Goal: Information Seeking & Learning: Learn about a topic

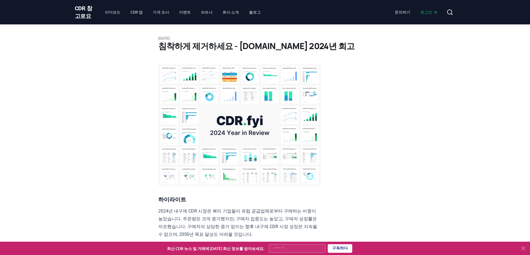
scroll to position [5112, 0]
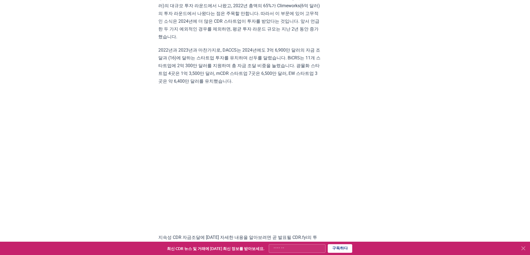
click at [271, 84] on font "2022년과 2023년과 마찬가지로, DACCS는 2024년에도 3억 6,900만 달러의 자금 조달과 (16)에 달하는 스타트업 투자를 유치하…" at bounding box center [239, 66] width 162 height 36
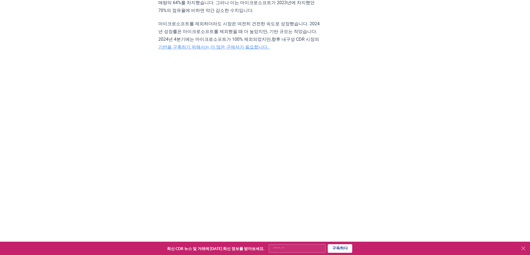
scroll to position [948, 0]
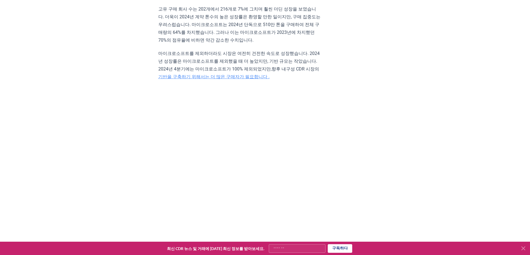
click at [236, 72] on font "마이크로소프트를 제외하더라도 시장은 여전히 건전한 속도로 성장했습니다. 2024년 성장률은 마이크로소프트를 제외했을 때 더 높았지만, 기반 규…" at bounding box center [238, 61] width 161 height 21
click at [304, 81] on p "마이크로소프트를 제외하더라도 시장은 여전히 건전한 속도로 성장했습니다. 2024년 성장률은 마이크로소프트를 제외했을 때 더 높았지만, 기반 규…" at bounding box center [239, 65] width 163 height 31
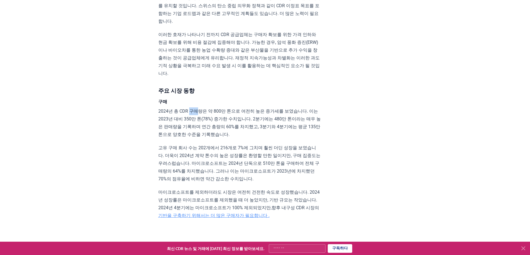
drag, startPoint x: 204, startPoint y: 151, endPoint x: 261, endPoint y: 155, distance: 57.1
click at [225, 137] on font "2024년 총 CDR 구매량은 약 800만 톤으로 여전히 높은 증가세를 보였습니다. 이는 2023년 대비 350만 톤(78%) 증가한 수치입니…" at bounding box center [239, 123] width 162 height 29
click at [261, 137] on font "2024년 총 CDR 구매량은 약 800만 톤으로 여전히 높은 증가세를 보였습니다. 이는 2023년 대비 350만 톤(78%) 증가한 수치입니…" at bounding box center [239, 123] width 162 height 29
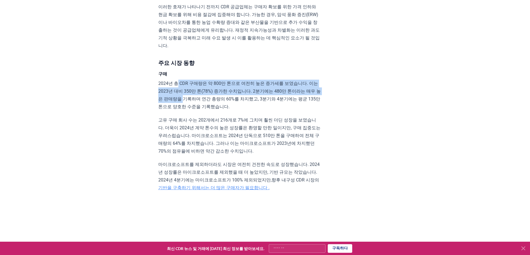
drag, startPoint x: 177, startPoint y: 120, endPoint x: 194, endPoint y: 138, distance: 25.4
click at [194, 110] on font "2024년 총 CDR 구매량은 약 800만 톤으로 여전히 높은 증가세를 보였습니다. 이는 2023년 대비 350만 톤(78%) 증가한 수치입니…" at bounding box center [239, 95] width 162 height 29
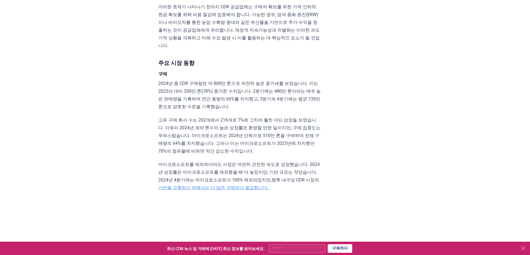
click at [291, 111] on p "2024년 총 CDR 구매량은 약 800만 톤으로 여전히 높은 증가세를 보였습니다. 이는 2023년 대비 350만 톤(78%) 증가한 수치입니…" at bounding box center [239, 95] width 163 height 31
drag, startPoint x: 195, startPoint y: 121, endPoint x: 215, endPoint y: 121, distance: 20.3
click at [215, 110] on font "2024년 총 CDR 구매량은 약 800만 톤으로 여전히 높은 증가세를 보였습니다. 이는 2023년 대비 350만 톤(78%) 증가한 수치입니…" at bounding box center [239, 95] width 162 height 29
click at [275, 110] on font "2024년 총 CDR 구매량은 약 800만 톤으로 여전히 높은 증가세를 보였습니다. 이는 2023년 대비 350만 톤(78%) 증가한 수치입니…" at bounding box center [239, 95] width 162 height 29
drag, startPoint x: 181, startPoint y: 129, endPoint x: 190, endPoint y: 129, distance: 8.9
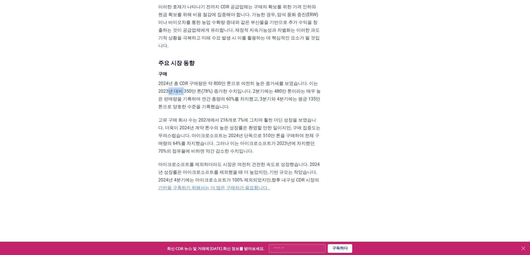
click at [190, 110] on font "2024년 총 CDR 구매량은 약 800만 톤으로 여전히 높은 증가세를 보였습니다. 이는 2023년 대비 350만 톤(78%) 증가한 수치입니…" at bounding box center [239, 95] width 162 height 29
click at [241, 110] on font "2024년 총 CDR 구매량은 약 800만 톤으로 여전히 높은 증가세를 보였습니다. 이는 2023년 대비 350만 톤(78%) 증가한 수치입니…" at bounding box center [239, 95] width 162 height 29
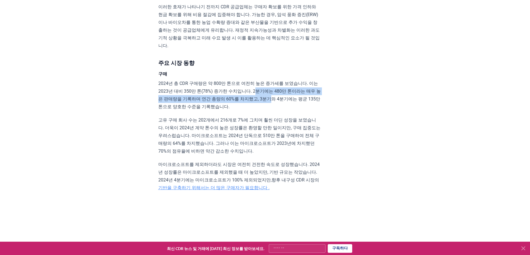
drag, startPoint x: 260, startPoint y: 130, endPoint x: 283, endPoint y: 135, distance: 22.7
click at [284, 110] on font "2024년 총 CDR 구매량은 약 800만 톤으로 여전히 높은 증가세를 보였습니다. 이는 2023년 대비 350만 톤(78%) 증가한 수치입니…" at bounding box center [239, 95] width 162 height 29
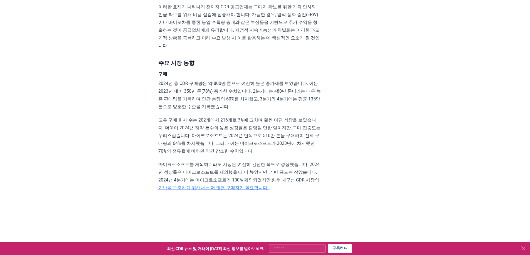
click at [255, 111] on p "2024년 총 CDR 구매량은 약 800만 톤으로 여전히 높은 증가세를 보였습니다. 이는 2023년 대비 350만 톤(78%) 증가한 수치입니…" at bounding box center [239, 95] width 163 height 31
drag, startPoint x: 167, startPoint y: 136, endPoint x: 223, endPoint y: 140, distance: 56.2
click at [223, 110] on font "2024년 총 CDR 구매량은 약 800만 톤으로 여전히 높은 증가세를 보였습니다. 이는 2023년 대비 350만 톤(78%) 증가한 수치입니…" at bounding box center [239, 95] width 162 height 29
click at [285, 111] on p "2024년 총 CDR 구매량은 약 800만 톤으로 여전히 높은 증가세를 보였습니다. 이는 2023년 대비 350만 톤(78%) 증가한 수치입니…" at bounding box center [239, 95] width 163 height 31
drag, startPoint x: 242, startPoint y: 138, endPoint x: 299, endPoint y: 144, distance: 57.3
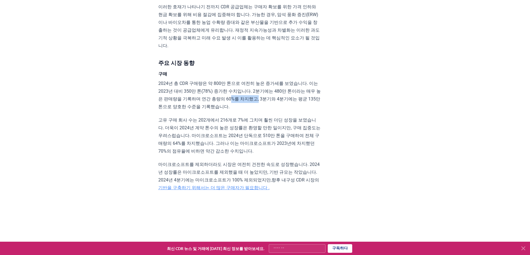
click at [271, 110] on font "2024년 총 CDR 구매량은 약 800만 톤으로 여전히 높은 증가세를 보였습니다. 이는 2023년 대비 350만 톤(78%) 증가한 수치입니…" at bounding box center [239, 95] width 162 height 29
click at [306, 111] on p "2024년 총 CDR 구매량은 약 800만 톤으로 여전히 높은 증가세를 보였습니다. 이는 2023년 대비 350만 톤(78%) 증가한 수치입니…" at bounding box center [239, 95] width 163 height 31
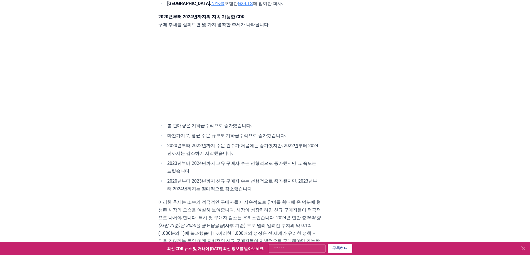
scroll to position [1872, 0]
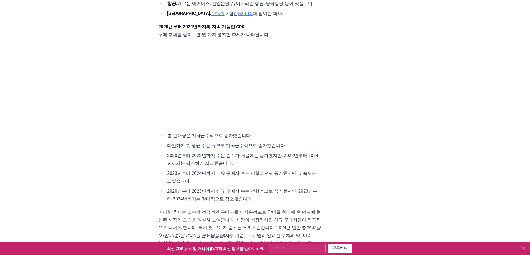
drag, startPoint x: 169, startPoint y: 71, endPoint x: 214, endPoint y: 71, distance: 44.5
click at [214, 37] on font "구매 추세를 살펴보면 몇 가지 명확한 추세가 나타납니다." at bounding box center [213, 34] width 111 height 5
click at [259, 37] on font "구매 추세를 살펴보면 몇 가지 명확한 추세가 나타납니다." at bounding box center [213, 34] width 111 height 5
drag, startPoint x: 178, startPoint y: 194, endPoint x: 229, endPoint y: 196, distance: 50.9
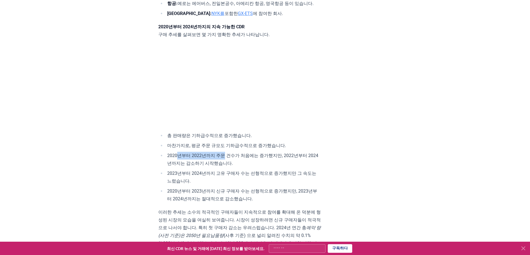
click at [229, 166] on font "2020년부터 2022년까지 주문 건수가 처음에는 증가했지만, 2022년부터 2024년까지는 감소하기 시작했습니다." at bounding box center [242, 159] width 151 height 13
click at [250, 168] on li "2020년부터 2022년까지 주문 건수가 처음에는 증가했지만, 2022년부터 2024년까지는 감소하기 시작했습니다." at bounding box center [242, 160] width 155 height 16
drag, startPoint x: 286, startPoint y: 196, endPoint x: 292, endPoint y: 201, distance: 8.0
click at [292, 168] on li "2020년부터 2022년까지 주문 건수가 처음에는 증가했지만, 2022년부터 2024년까지는 감소하기 시작했습니다." at bounding box center [242, 160] width 155 height 16
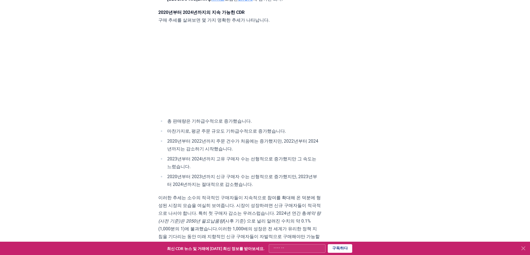
scroll to position [1900, 0]
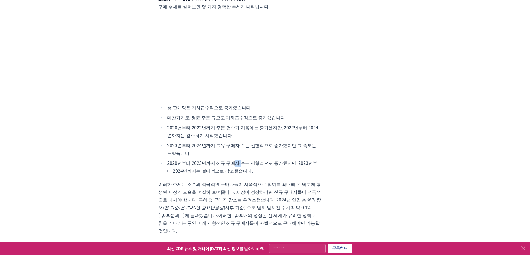
drag, startPoint x: 241, startPoint y: 200, endPoint x: 275, endPoint y: 205, distance: 34.3
click at [254, 174] on font "2020년부터 2023년까지 신규 구매자 수는 선형적으로 증가했지만, 2023년부터 2024년까지는 절대적으로 감소했습니다." at bounding box center [242, 167] width 150 height 13
click at [283, 175] on li "2020년부터 2023년까지 신규 구매자 수는 선형적으로 증가했지만, 2023년부터 2024년까지는 절대적으로 감소했습니다." at bounding box center [242, 168] width 155 height 16
click at [271, 175] on li "2020년부터 2023년까지 신규 구매자 수는 선형적으로 증가했지만, 2023년부터 2024년까지는 절대적으로 감소했습니다." at bounding box center [242, 168] width 155 height 16
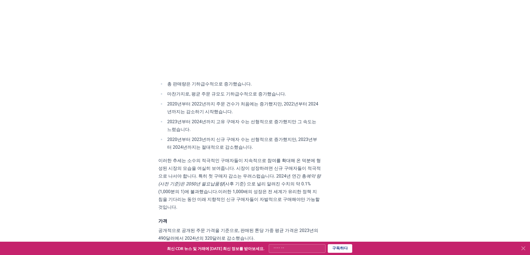
scroll to position [1984, 0]
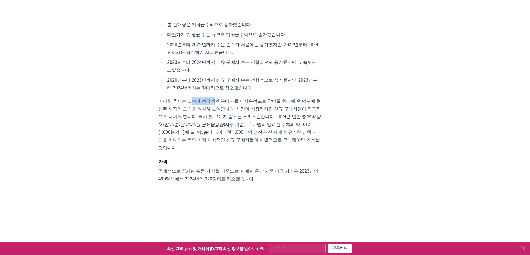
drag, startPoint x: 190, startPoint y: 140, endPoint x: 244, endPoint y: 149, distance: 54.1
click at [216, 120] on font "이러한 추세는 소수의 적극적인 구매자들이 지속적으로 참여를 확대해 온 덕분에 형성된 시장의 모습을 여실히 보여줍니다. 시장이 성장하려면 신규 …" at bounding box center [239, 109] width 162 height 21
click at [276, 120] on font "이러한 추세는 소수의 적극적인 구매자들이 지속적으로 참여를 확대해 온 덕분에 형성된 시장의 모습을 여실히 보여줍니다. 시장이 성장하려면 신규 …" at bounding box center [239, 109] width 162 height 21
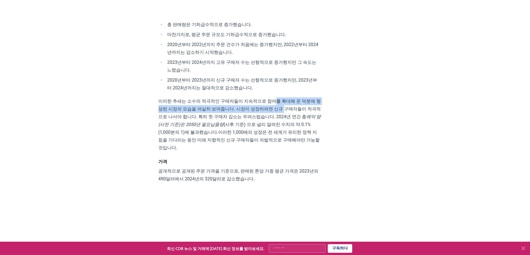
drag, startPoint x: 278, startPoint y: 138, endPoint x: 292, endPoint y: 152, distance: 19.5
click at [291, 120] on font "이러한 추세는 소수의 적극적인 구매자들이 지속적으로 참여를 확대해 온 덕분에 형성된 시장의 모습을 여실히 보여줍니다. 시장이 성장하려면 신규 …" at bounding box center [239, 109] width 162 height 21
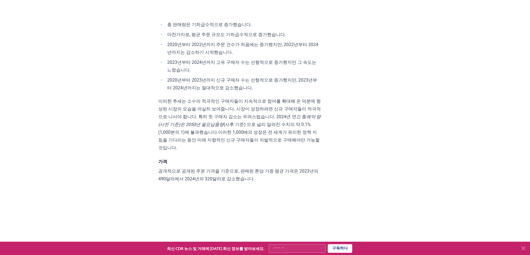
drag, startPoint x: 293, startPoint y: 156, endPoint x: 290, endPoint y: 156, distance: 3.1
click at [292, 120] on font "이러한 추세는 소수의 적극적인 구매자들이 지속적으로 참여를 확대해 온 덕분에 형성된 시장의 모습을 여실히 보여줍니다. 시장이 성장하려면 신규 …" at bounding box center [239, 109] width 162 height 21
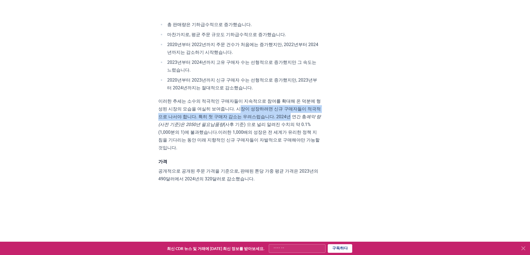
drag, startPoint x: 255, startPoint y: 148, endPoint x: 298, endPoint y: 153, distance: 43.1
click at [298, 120] on font "이러한 추세는 소수의 적극적인 구매자들이 지속적으로 참여를 확대해 온 덕분에 형성된 시장의 모습을 여실히 보여줍니다. 시장이 성장하려면 신규 …" at bounding box center [239, 109] width 162 height 21
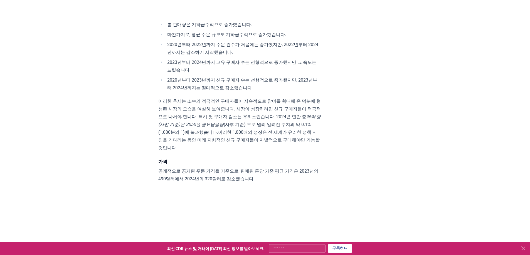
click at [300, 135] on font "(사후 기준) 으로 널리 알려진 수치의 약 0.1%(1,000분의 1)에 불과했습니다." at bounding box center [234, 128] width 152 height 13
drag, startPoint x: 165, startPoint y: 210, endPoint x: 216, endPoint y: 210, distance: 50.9
click at [216, 182] on font "공개적으로 공개된 주문 가격을 기준으로, 판매된 톤당 가중 평균 가격은 2023년의 490달러에서 2024년의 320달러로 감소했습니다." at bounding box center [238, 175] width 160 height 13
click at [256, 182] on font "공개적으로 공개된 주문 가격을 기준으로, 판매된 톤당 가중 평균 가격은 2023년의 490달러에서 2024년의 320달러로 감소했습니다." at bounding box center [238, 175] width 160 height 13
drag, startPoint x: 246, startPoint y: 209, endPoint x: 284, endPoint y: 208, distance: 37.5
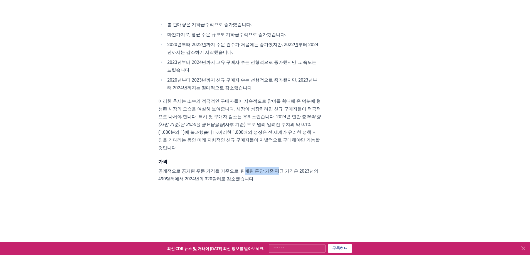
click at [283, 182] on font "공개적으로 공개된 주문 가격을 기준으로, 판매된 톤당 가중 평균 가격은 2023년의 490달러에서 2024년의 320달러로 감소했습니다." at bounding box center [238, 175] width 160 height 13
click at [287, 182] on font "공개적으로 공개된 주문 가격을 기준으로, 판매된 톤당 가중 평균 가격은 2023년의 490달러에서 2024년의 320달러로 감소했습니다." at bounding box center [238, 175] width 160 height 13
drag, startPoint x: 270, startPoint y: 209, endPoint x: 294, endPoint y: 210, distance: 23.1
click at [289, 182] on font "공개적으로 공개된 주문 가격을 기준으로, 판매된 톤당 가중 평균 가격은 2023년의 490달러에서 2024년의 320달러로 감소했습니다." at bounding box center [238, 175] width 160 height 13
drag, startPoint x: 294, startPoint y: 211, endPoint x: 220, endPoint y: 215, distance: 74.6
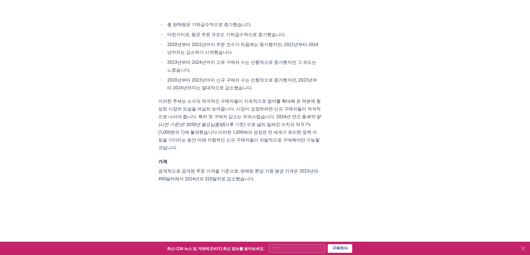
click at [287, 183] on p "공개적으로 공개된 주문 가격을 기준으로, 판매된 톤당 가중 평균 가격은 2023년의 490달러에서 2024년의 320달러로 감소했습니다." at bounding box center [239, 176] width 163 height 16
click at [172, 182] on font "공개적으로 공개된 주문 가격을 기준으로, 판매된 톤당 가중 평균 가격은 2023년의 490달러에서 2024년의 320달러로 감소했습니다." at bounding box center [238, 175] width 160 height 13
click at [269, 183] on p "공개적으로 공개된 주문 가격을 기준으로, 판매된 톤당 가중 평균 가격은 2023년의 490달러에서 2024년의 320달러로 감소했습니다." at bounding box center [239, 176] width 163 height 16
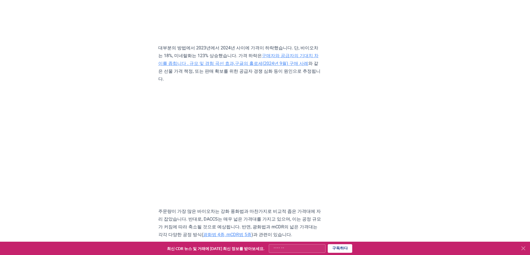
scroll to position [2262, 0]
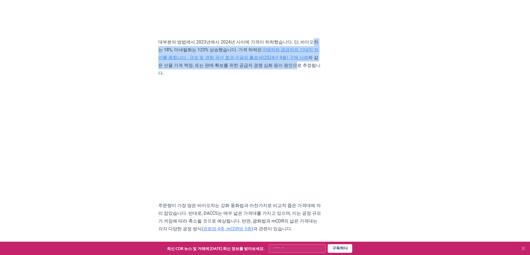
drag, startPoint x: 346, startPoint y: 77, endPoint x: 342, endPoint y: 100, distance: 23.6
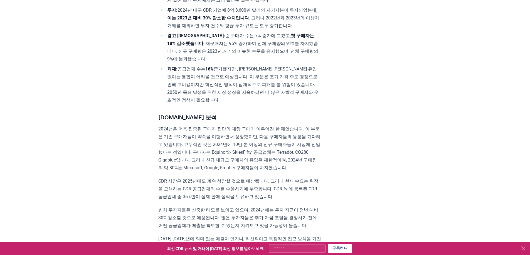
scroll to position [288, 0]
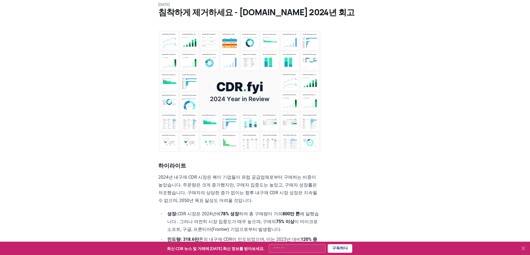
scroll to position [111, 0]
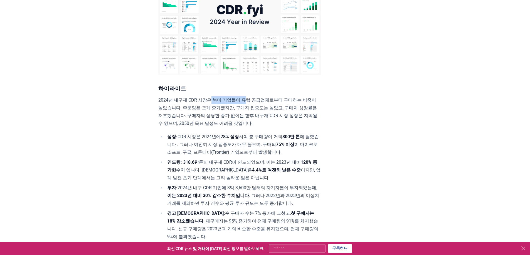
drag, startPoint x: 210, startPoint y: 108, endPoint x: 250, endPoint y: 110, distance: 39.5
click at [248, 108] on font "2024년 내구재 CDR 시장은 북미 기업들이 유럽 공급업체로부터 구매하는 비중이 높았습니다. 주문량은 크게 증가했지만, 구매자 집중도는 높았…" at bounding box center [237, 112] width 159 height 29
click at [282, 125] on font "2024년 내구재 CDR 시장은 북미 기업들이 유럽 공급업체로부터 구매하는 비중이 높았습니다. 주문량은 크게 증가했지만, 구매자 집중도는 높았…" at bounding box center [237, 112] width 159 height 29
drag, startPoint x: 225, startPoint y: 143, endPoint x: 265, endPoint y: 142, distance: 39.5
click at [265, 142] on li "성장: CDR 시장은 2024년에 78% 성장 하여 총 구매량이 거의 800만 톤 에 달했습니다 . 그러나 여전히 시장 집중도가 매우 높으며,…" at bounding box center [242, 144] width 155 height 23
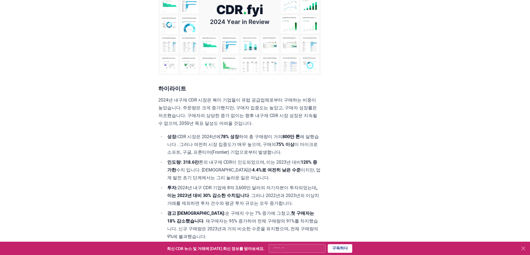
click at [285, 147] on font "에 달했습니다 . 그러나 여전히 시장 집중도가 매우 높으며, 구매의" at bounding box center [242, 140] width 151 height 13
drag, startPoint x: 284, startPoint y: 145, endPoint x: 284, endPoint y: 149, distance: 4.5
click at [284, 149] on li "성장: CDR 시장은 2024년에 78% 성장 하여 총 구매량이 거의 800만 톤 에 달했습니다 . 그러나 여전히 시장 집중도가 매우 높으며,…" at bounding box center [242, 144] width 155 height 23
click at [270, 155] on font "이 마이크로소프트, 구글, 프론티어(Frontier) 기업으로부터 발생합니다." at bounding box center [242, 148] width 150 height 13
drag, startPoint x: 259, startPoint y: 149, endPoint x: 284, endPoint y: 150, distance: 25.6
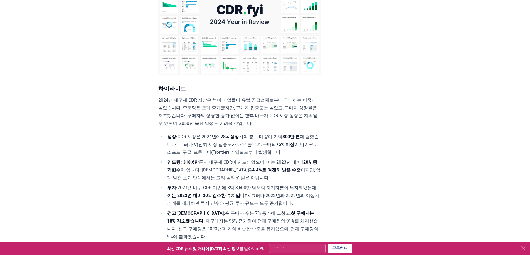
click at [284, 147] on font "에 달했습니다 . 그러나 여전히 시장 집중도가 매우 높으며, 구매의" at bounding box center [242, 140] width 151 height 13
click at [303, 155] on li "성장: CDR 시장은 2024년에 78% 성장 하여 총 구매량이 거의 800만 톤 에 달했습니다 . 그러나 여전히 시장 집중도가 매우 높으며,…" at bounding box center [242, 144] width 155 height 23
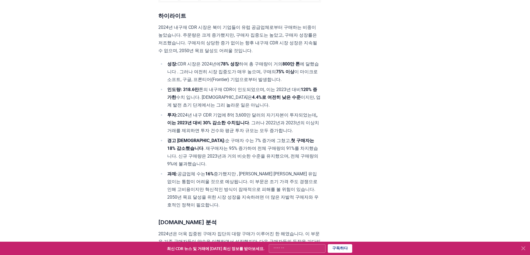
scroll to position [195, 0]
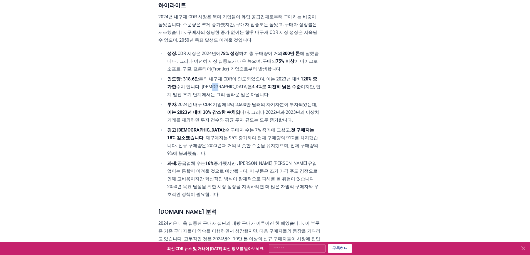
drag, startPoint x: 217, startPoint y: 95, endPoint x: 237, endPoint y: 97, distance: 20.1
click at [229, 90] on font "수치 입니다. [DEMOGRAPHIC_DATA]은" at bounding box center [214, 86] width 76 height 5
click at [262, 97] on font "이지만, 업계 발전 초기 단계에서는 그리 놀라운 일은 아닙니다." at bounding box center [243, 90] width 153 height 13
drag, startPoint x: 273, startPoint y: 111, endPoint x: 270, endPoint y: 110, distance: 3.2
click at [273, 107] on font "2024년 내구 CDR 기업에 8억 3,600만 달러의 자기자본이 투자되었는데" at bounding box center [246, 104] width 139 height 5
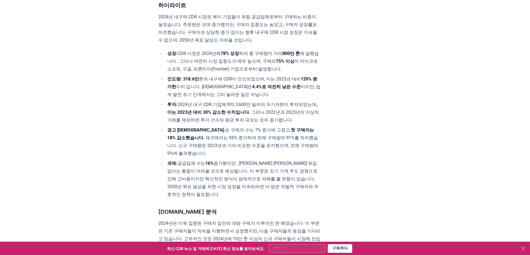
scroll to position [192, 0]
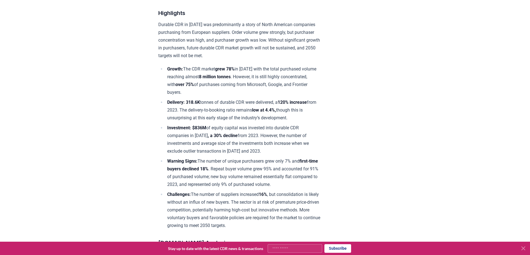
drag, startPoint x: 186, startPoint y: 81, endPoint x: 186, endPoint y: 68, distance: 13.6
click at [186, 68] on li "Growth: The CDR market grew 78% in [DATE] with the total purchased volume reach…" at bounding box center [242, 80] width 155 height 31
drag, startPoint x: 310, startPoint y: 117, endPoint x: 162, endPoint y: 69, distance: 156.1
click at [162, 69] on ul "Growth: The CDR market grew 78% in [DATE] with the total purchased volume reach…" at bounding box center [239, 147] width 163 height 165
copy ul "Growth: The CDR market grew 78% in [DATE] with the total purchased volume reach…"
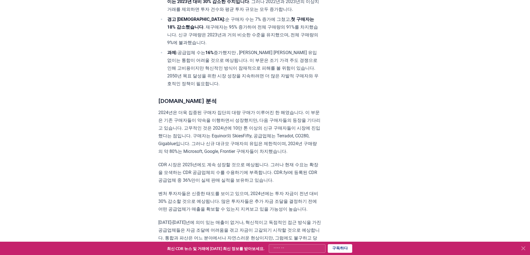
scroll to position [306, 0]
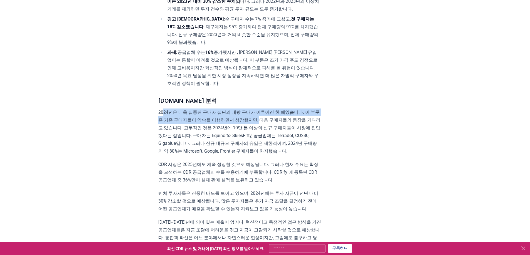
drag, startPoint x: 163, startPoint y: 120, endPoint x: 265, endPoint y: 126, distance: 101.6
click at [265, 126] on font "2024년은 더욱 집중된 구매자 집단의 대량 구매가 이루어진 한 해였습니다. 이 부문은 기존 구매자들이 약속을 이행하면서 성장했지만, 다음 구…" at bounding box center [239, 132] width 162 height 44
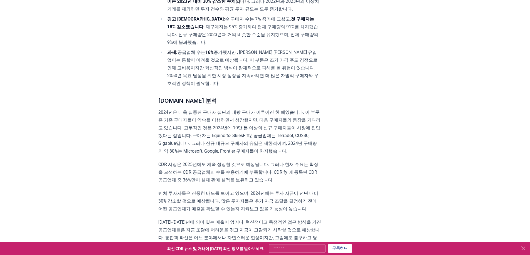
click at [285, 126] on font "2024년은 더욱 집중된 구매자 집단의 대량 구매가 이루어진 한 해였습니다. 이 부문은 기존 구매자들이 약속을 이행하면서 성장했지만, 다음 구…" at bounding box center [239, 132] width 162 height 44
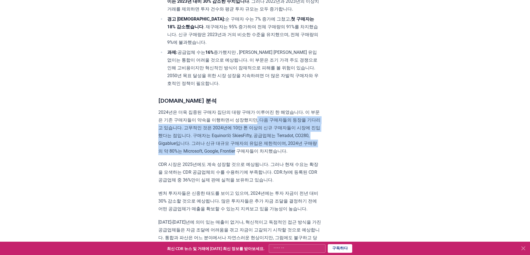
drag, startPoint x: 263, startPoint y: 128, endPoint x: 256, endPoint y: 158, distance: 30.8
click at [256, 154] on font "2024년은 더욱 집중된 구매자 집단의 대량 구매가 이루어진 한 해였습니다. 이 부문은 기존 구매자들이 약속을 이행하면서 성장했지만, 다음 구…" at bounding box center [239, 132] width 162 height 44
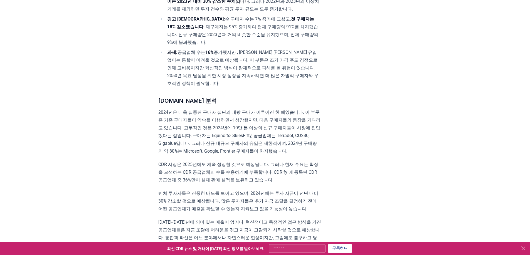
click at [281, 154] on font "2024년은 더욱 집중된 구매자 집단의 대량 구매가 이루어진 한 해였습니다. 이 부문은 기존 구매자들이 약속을 이행하면서 성장했지만, 다음 구…" at bounding box center [239, 132] width 162 height 44
drag, startPoint x: 300, startPoint y: 148, endPoint x: 326, endPoint y: 160, distance: 28.5
click at [306, 154] on font "2024년은 더욱 집중된 구매자 집단의 대량 구매가 이루어진 한 해였습니다. 이 부문은 기존 구매자들이 약속을 이행하면서 성장했지만, 다음 구…" at bounding box center [239, 132] width 162 height 44
drag, startPoint x: 181, startPoint y: 170, endPoint x: 238, endPoint y: 172, distance: 56.7
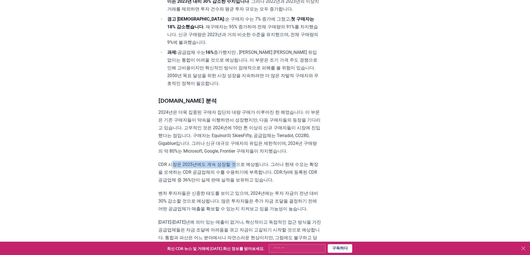
click at [238, 172] on font "CDR 시장은 2025년에도 계속 성장할 것으로 예상됩니다. 그러나 현재 수요는 확장을 모색하는 CDR 공급업체의 수를 수용하기에 부족합니다.…" at bounding box center [238, 172] width 160 height 21
click at [307, 181] on font "CDR 시장은 2025년에도 계속 성장할 것으로 예상됩니다. 그러나 현재 수요는 확장을 모색하는 CDR 공급업체의 수를 수용하기에 부족합니다.…" at bounding box center [238, 172] width 160 height 21
drag, startPoint x: 277, startPoint y: 173, endPoint x: 305, endPoint y: 174, distance: 28.4
click at [305, 174] on font "CDR 시장은 2025년에도 계속 성장할 것으로 예상됩니다. 그러나 현재 수요는 확장을 모색하는 CDR 공급업체의 수를 수용하기에 부족합니다.…" at bounding box center [238, 172] width 160 height 21
click at [292, 180] on font "CDR 시장은 2025년에도 계속 성장할 것으로 예상됩니다. 그러나 현재 수요는 확장을 모색하는 CDR 공급업체의 수를 수용하기에 부족합니다.…" at bounding box center [238, 172] width 160 height 21
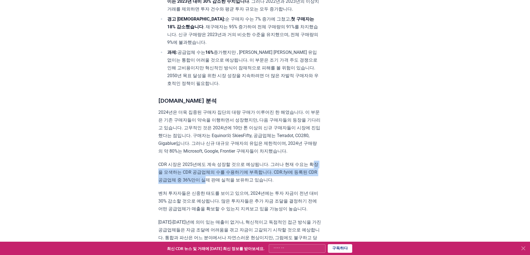
drag, startPoint x: 152, startPoint y: 178, endPoint x: 220, endPoint y: 184, distance: 68.6
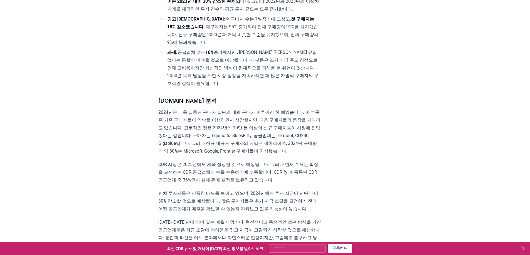
click at [236, 183] on font "CDR 시장은 2025년에도 계속 성장할 것으로 예상됩니다. 그러나 현재 수요는 확장을 모색하는 CDR 공급업체의 수를 수용하기에 부족합니다.…" at bounding box center [238, 172] width 160 height 21
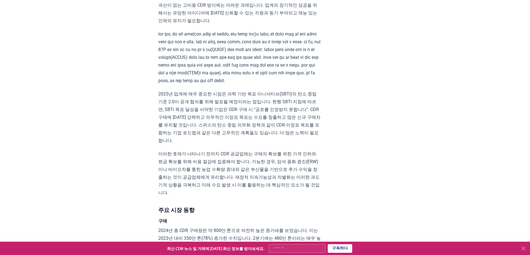
scroll to position [778, 0]
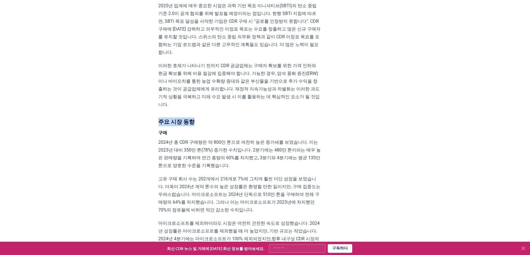
drag, startPoint x: 251, startPoint y: 148, endPoint x: 293, endPoint y: 152, distance: 42.5
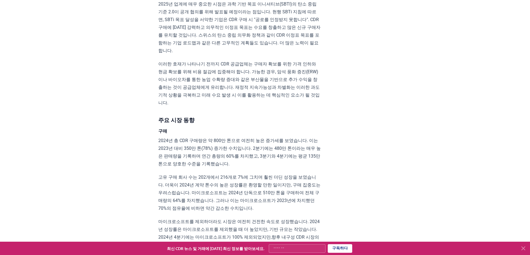
scroll to position [806, 0]
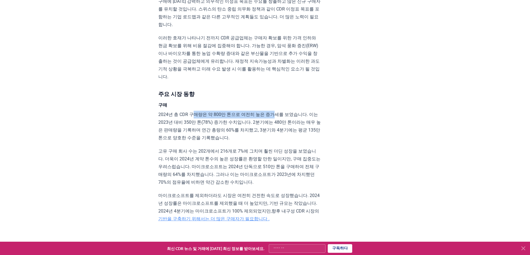
drag, startPoint x: 276, startPoint y: 154, endPoint x: 299, endPoint y: 155, distance: 23.4
click at [290, 141] on font "2024년 총 CDR 구매량은 약 800만 톤으로 여전히 높은 증가세를 보였습니다. 이는 2023년 대비 350만 톤(78%) 증가한 수치입니…" at bounding box center [239, 126] width 162 height 29
click at [307, 141] on font "2024년 총 CDR 구매량은 약 800만 톤으로 여전히 높은 증가세를 보였습니다. 이는 2023년 대비 350만 톤(78%) 증가한 수치입니…" at bounding box center [239, 126] width 162 height 29
click at [300, 141] on font "2024년 총 CDR 구매량은 약 800만 톤으로 여전히 높은 증가세를 보였습니다. 이는 2023년 대비 350만 톤(78%) 증가한 수치입니…" at bounding box center [239, 126] width 162 height 29
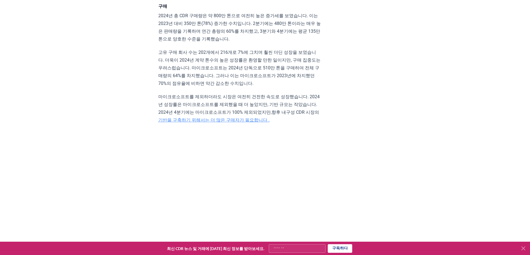
scroll to position [1028, 0]
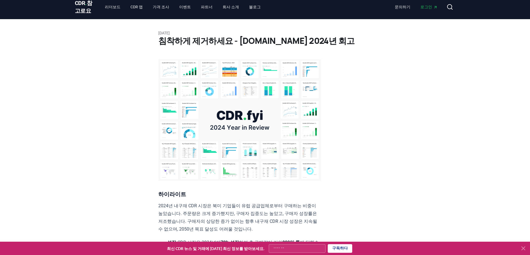
scroll to position [0, 0]
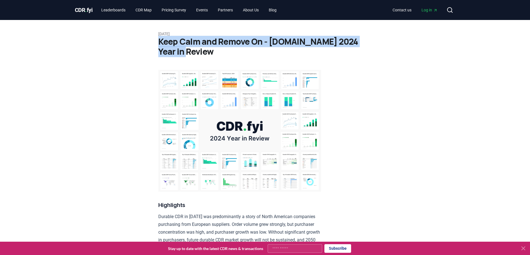
drag, startPoint x: 162, startPoint y: 44, endPoint x: 157, endPoint y: 44, distance: 5.3
copy h1 "Keep Calm and Remove On - [DOMAIN_NAME] 2024 Year in Review"
